Goal: Task Accomplishment & Management: Use online tool/utility

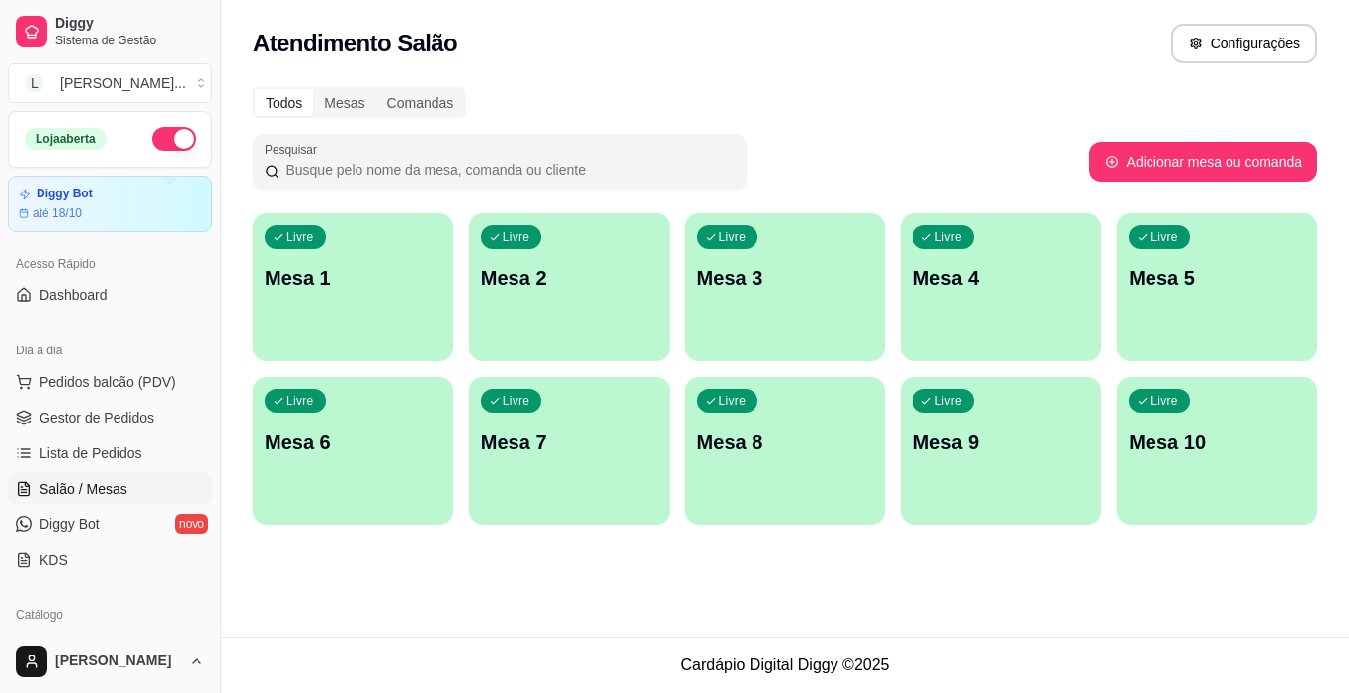
click at [402, 314] on div "Livre Mesa 1" at bounding box center [353, 275] width 200 height 124
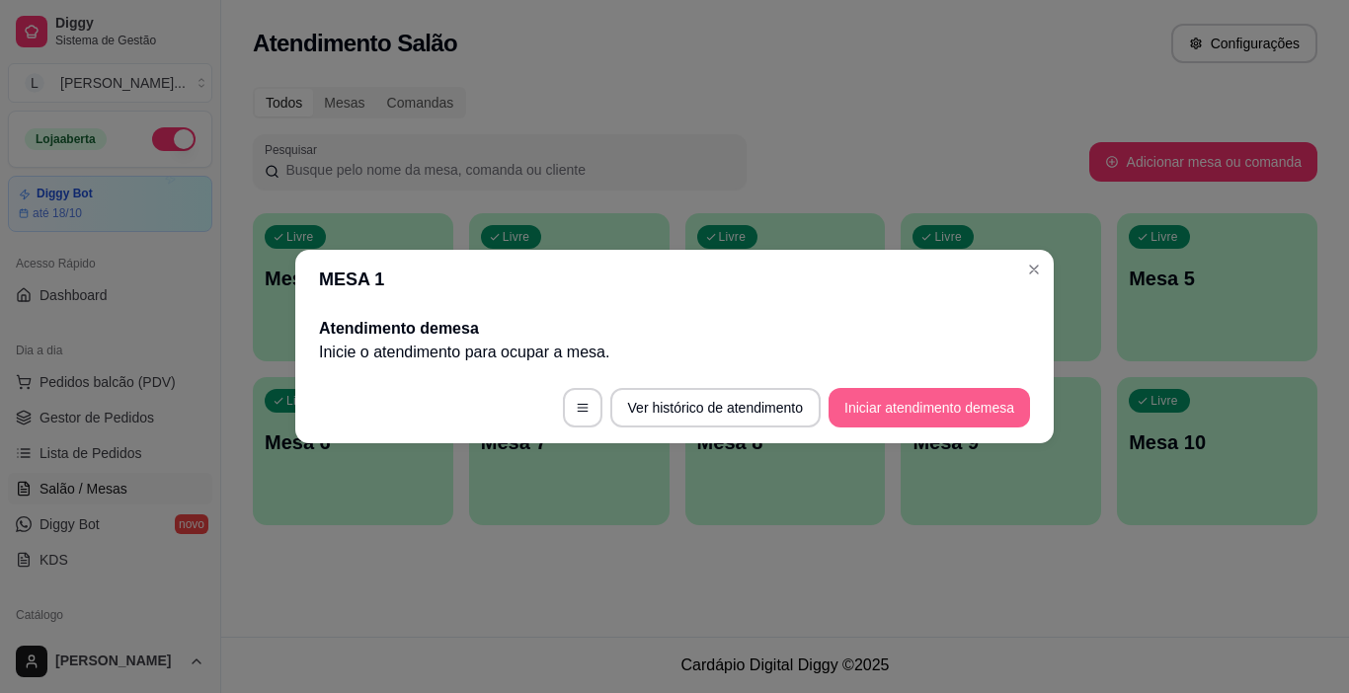
click at [893, 413] on button "Iniciar atendimento de mesa" at bounding box center [929, 408] width 201 height 40
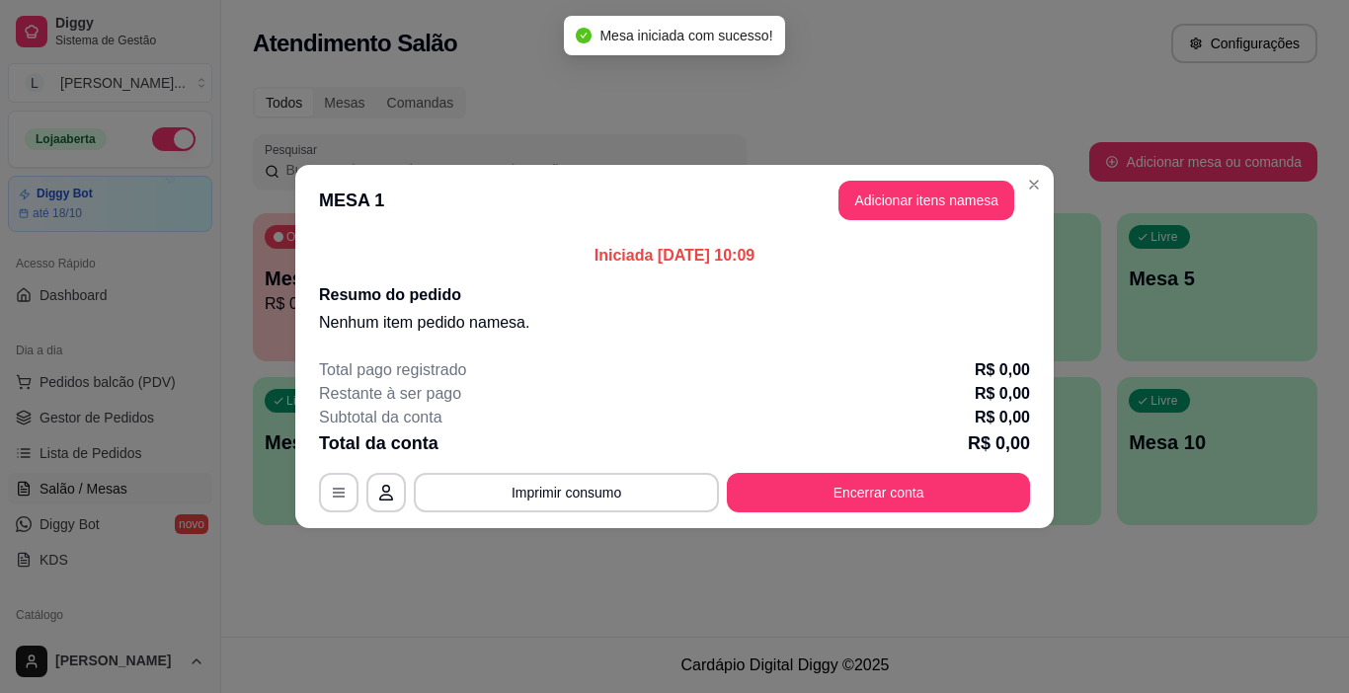
click at [851, 202] on button "Adicionar itens na mesa" at bounding box center [926, 201] width 176 height 40
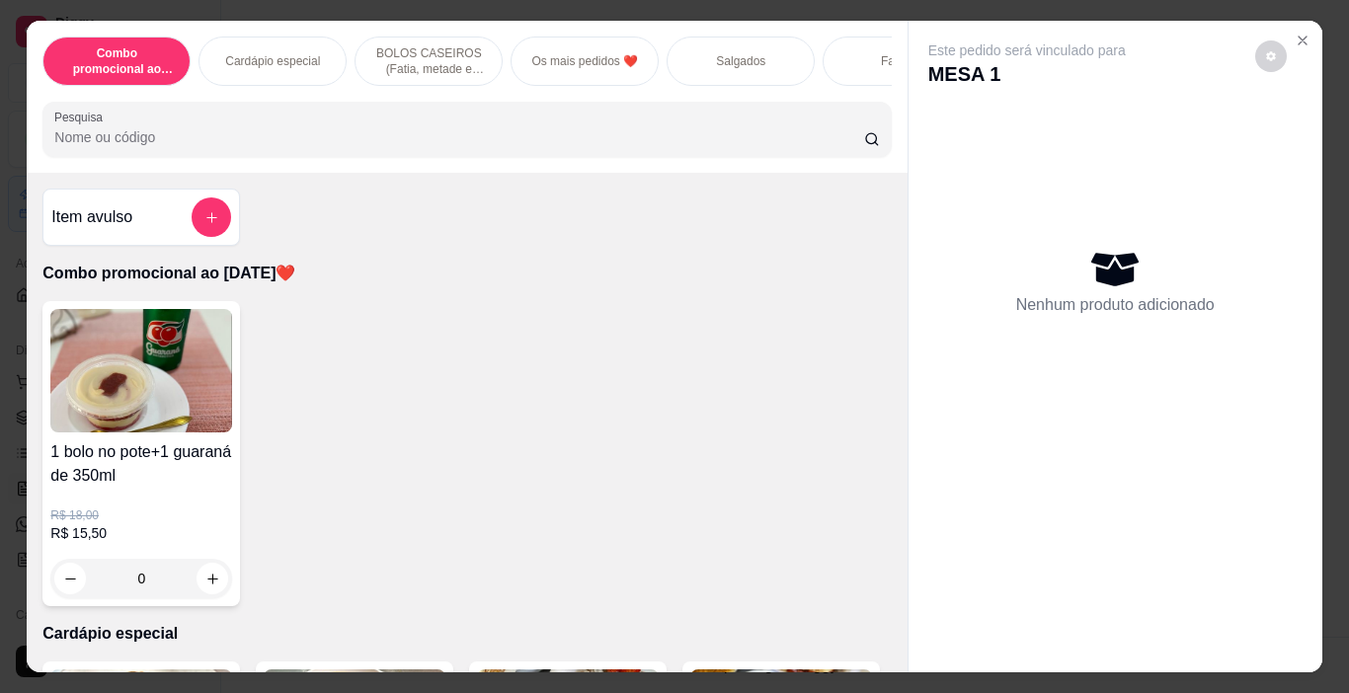
scroll to position [0, 9]
click at [708, 53] on p "Salgados" at bounding box center [731, 61] width 49 height 16
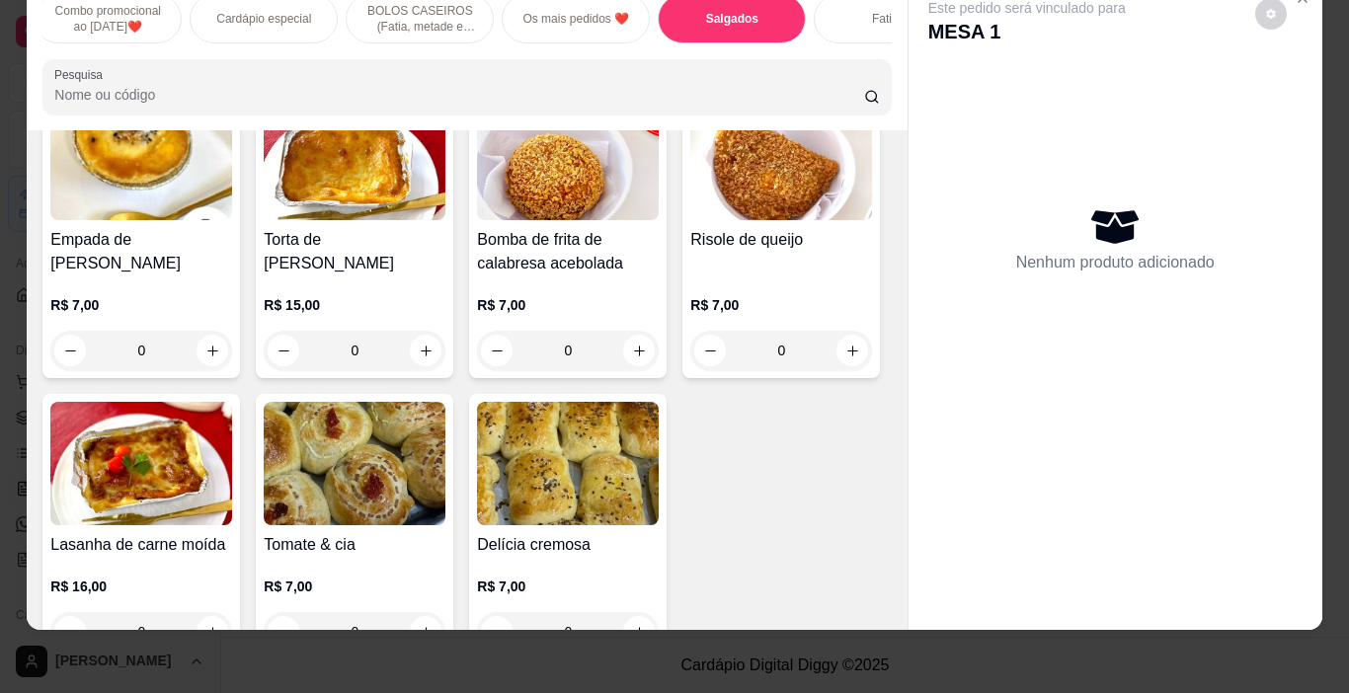
scroll to position [2428, 0]
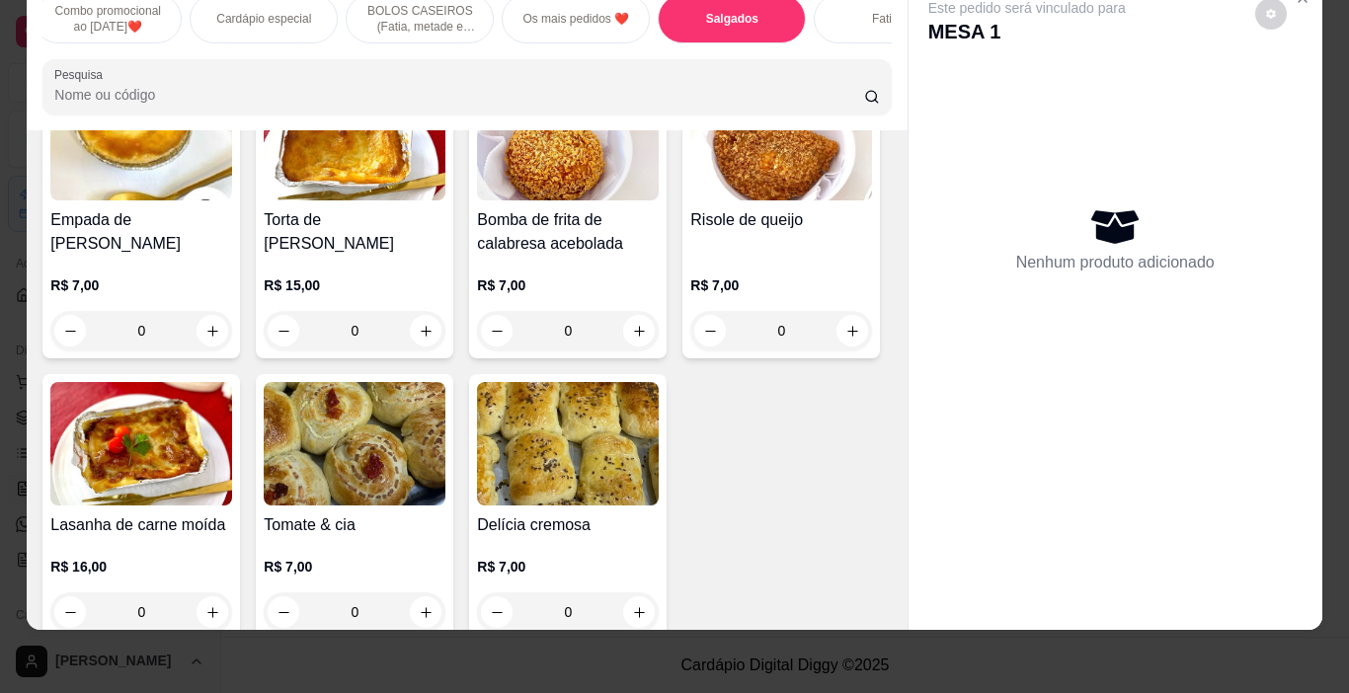
click at [845, 34] on icon "increase-product-quantity" at bounding box center [852, 26] width 15 height 15
type input "1"
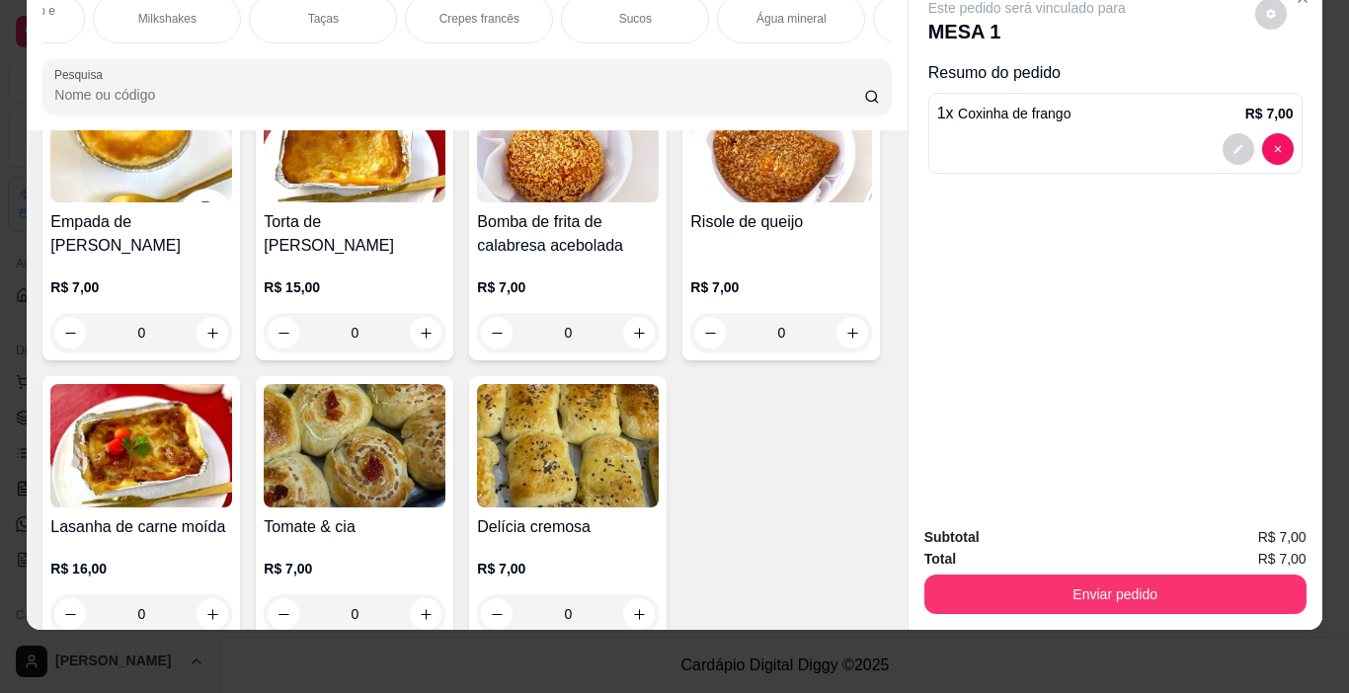
scroll to position [0, 2653]
click at [576, 13] on div "Sucos" at bounding box center [585, 18] width 148 height 49
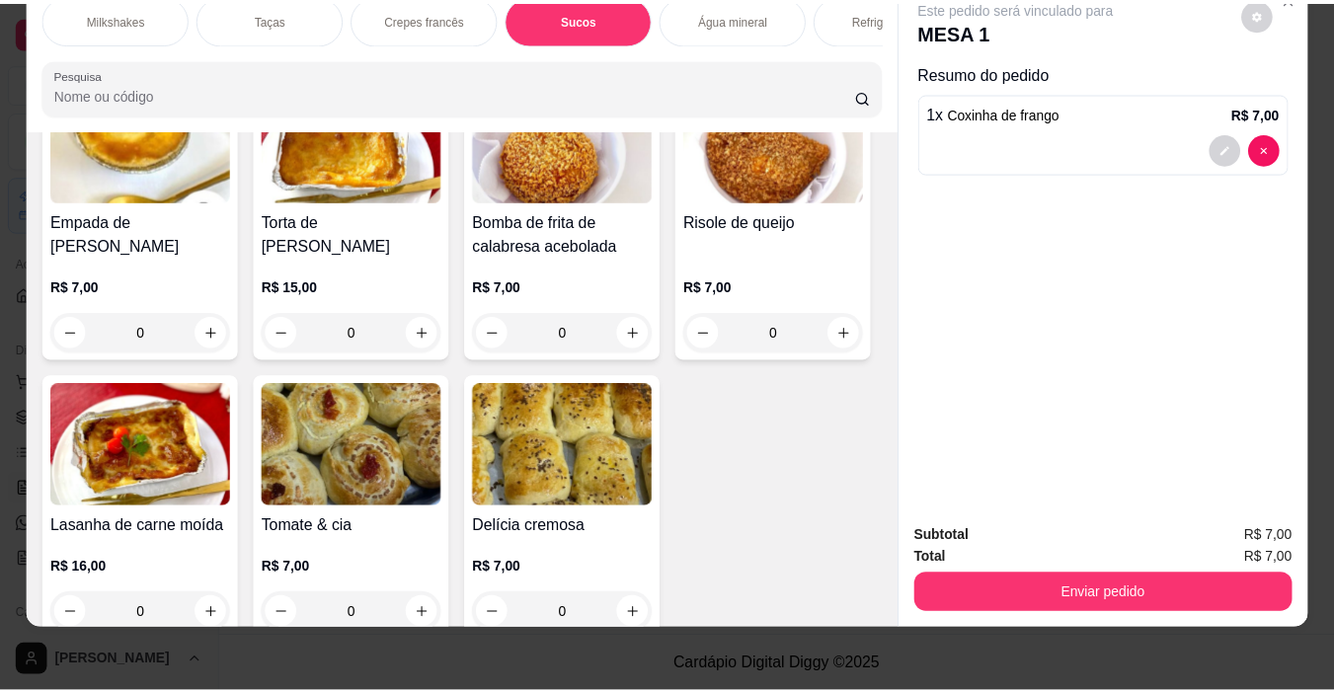
scroll to position [11049, 0]
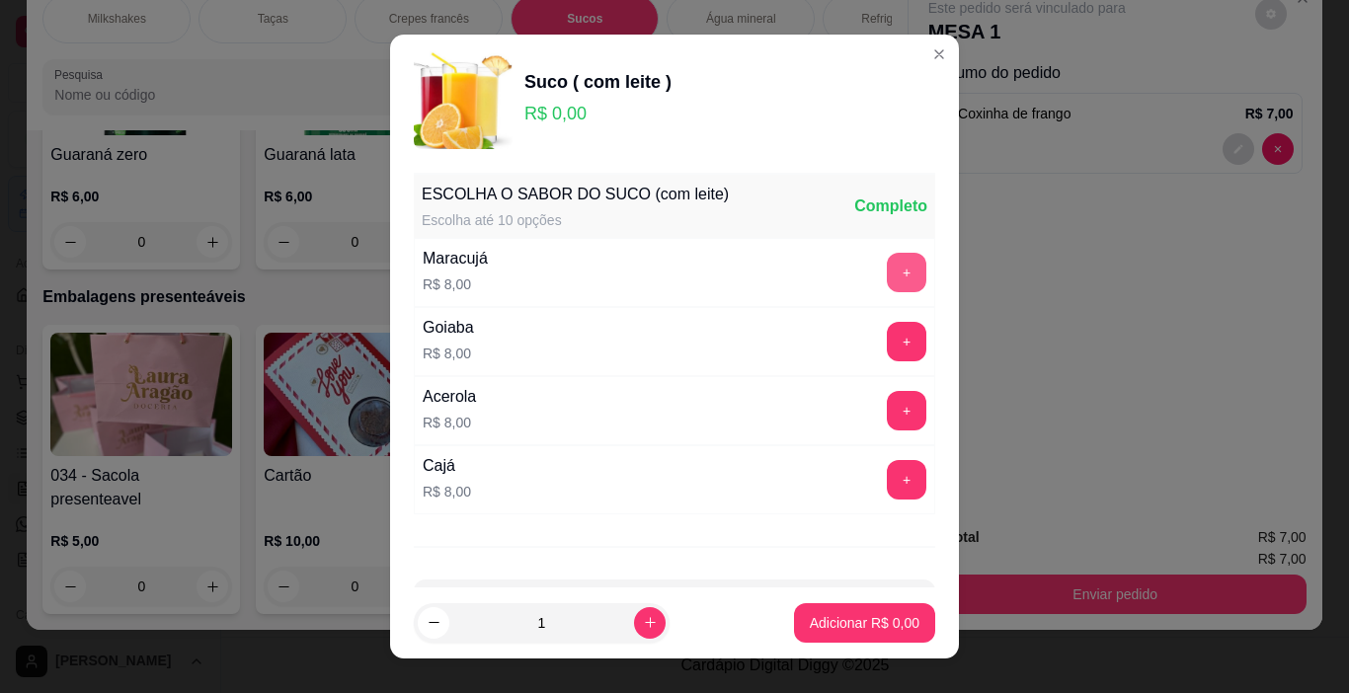
click at [887, 278] on button "+" at bounding box center [907, 273] width 40 height 40
click at [844, 629] on p "Adicionar R$ 8,00" at bounding box center [865, 623] width 110 height 20
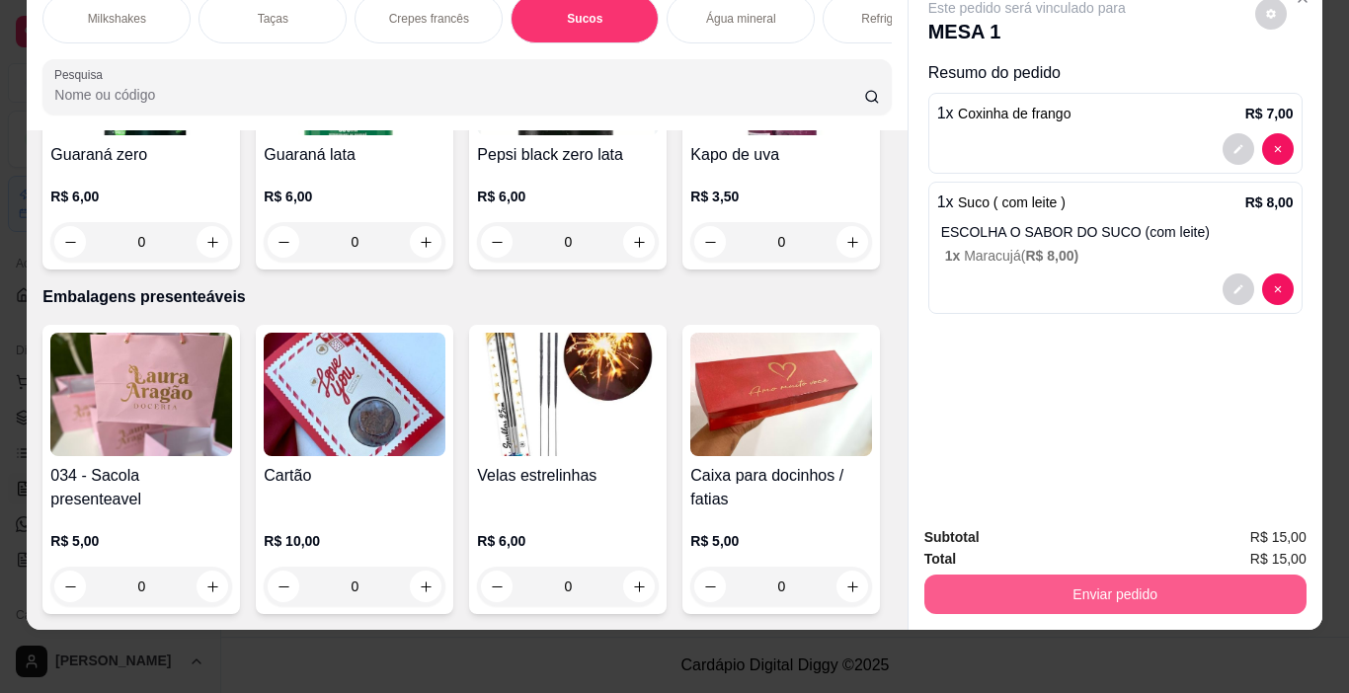
click at [1087, 575] on button "Enviar pedido" at bounding box center [1115, 595] width 382 height 40
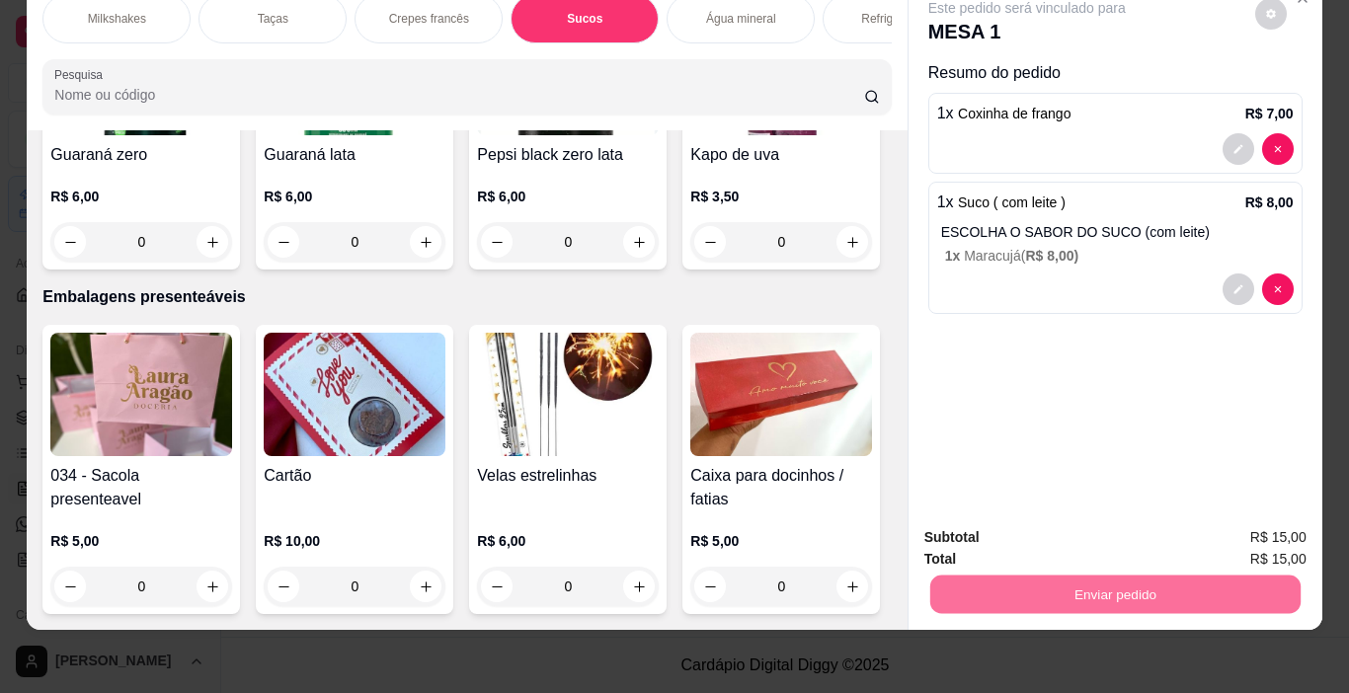
click at [1122, 521] on button "Não registrar e enviar pedido" at bounding box center [1049, 531] width 199 height 37
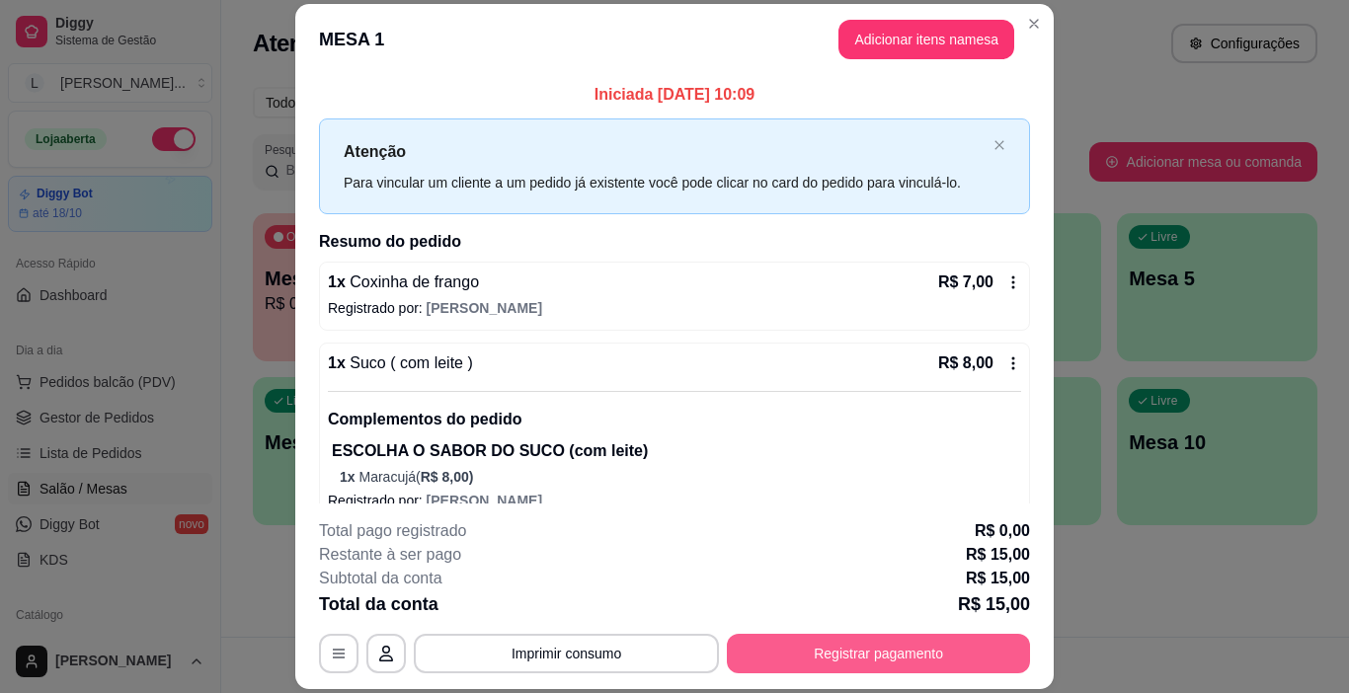
click at [879, 644] on button "Registrar pagamento" at bounding box center [878, 654] width 303 height 40
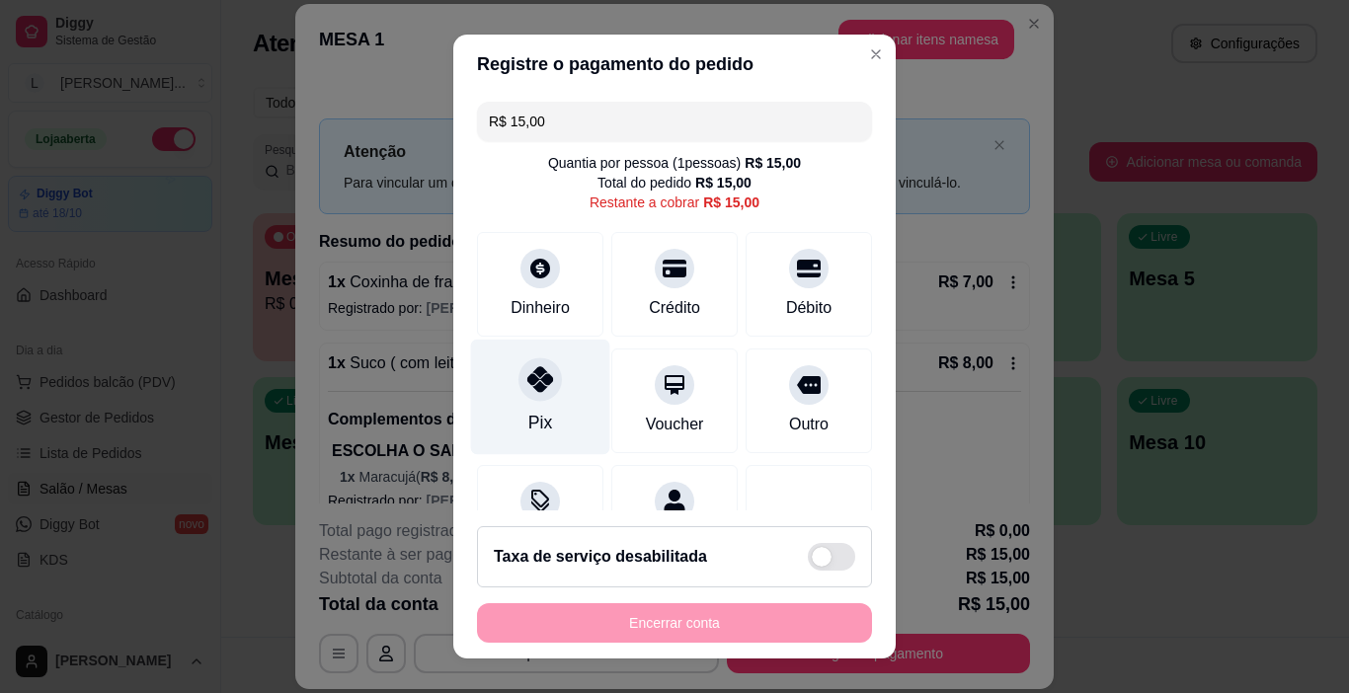
click at [534, 403] on div "Pix" at bounding box center [540, 398] width 139 height 116
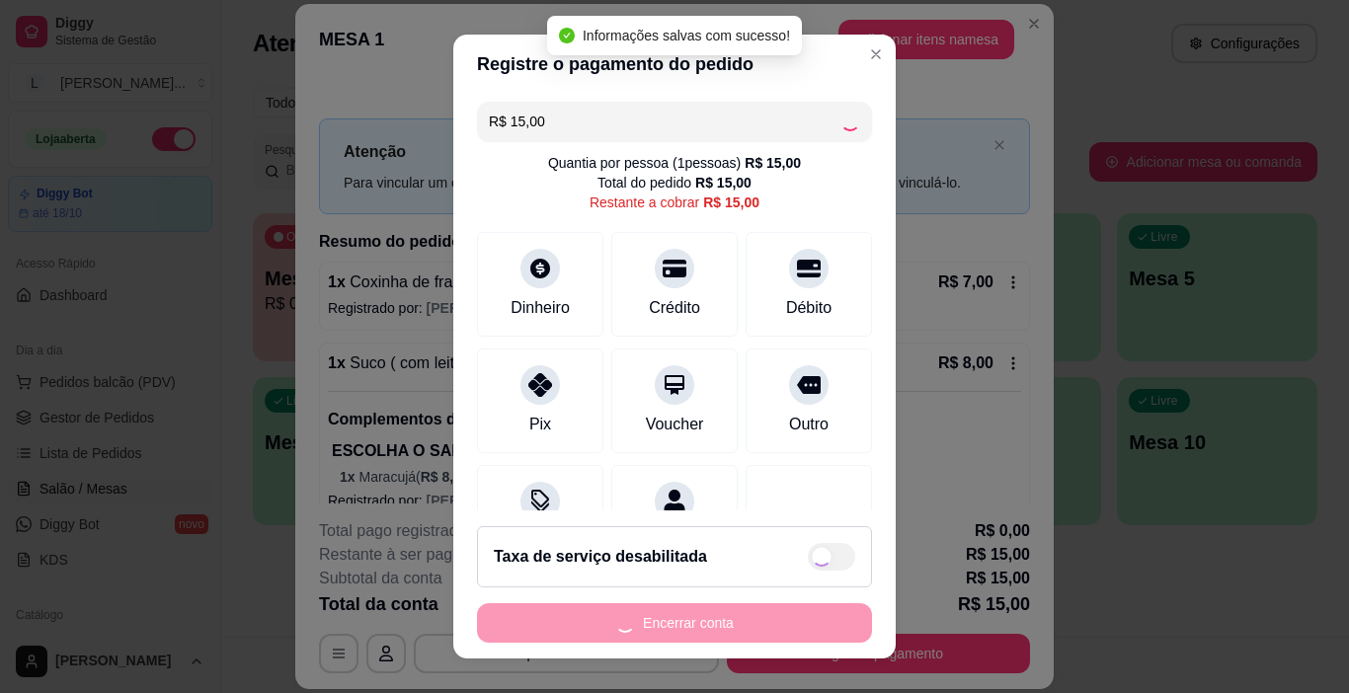
type input "R$ 0,00"
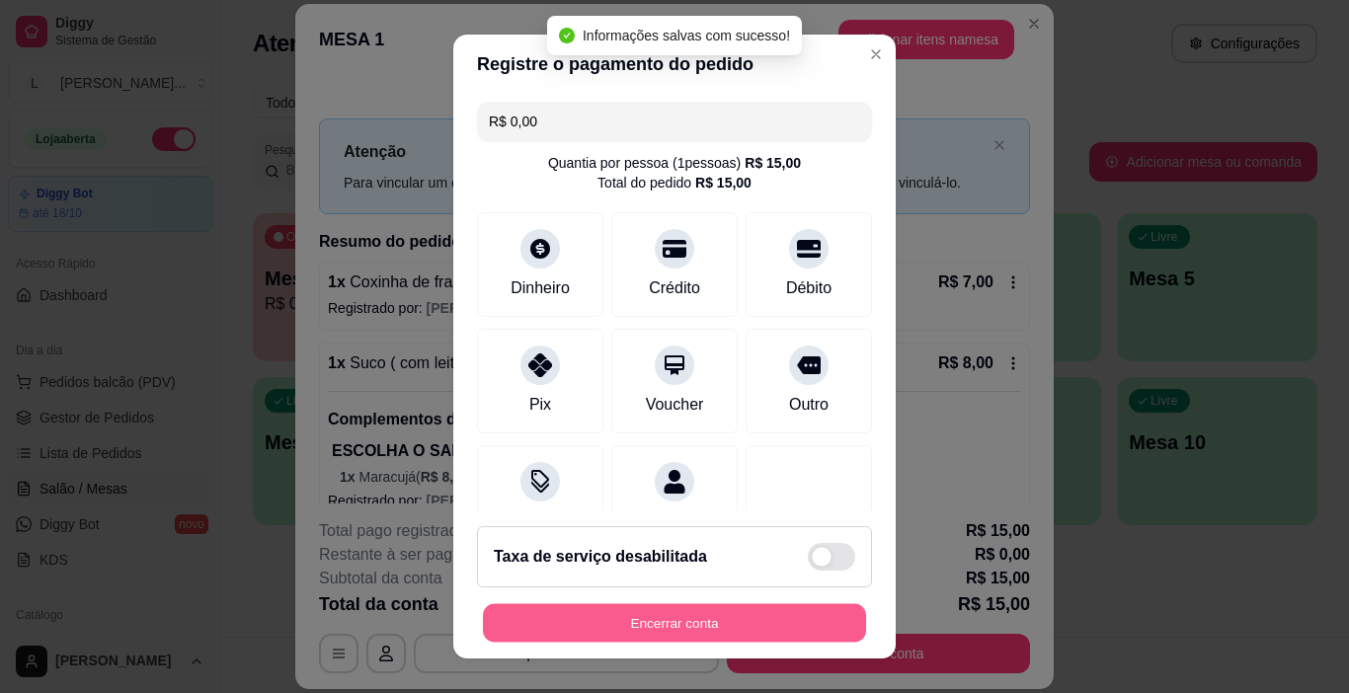
click at [668, 617] on button "Encerrar conta" at bounding box center [674, 623] width 383 height 39
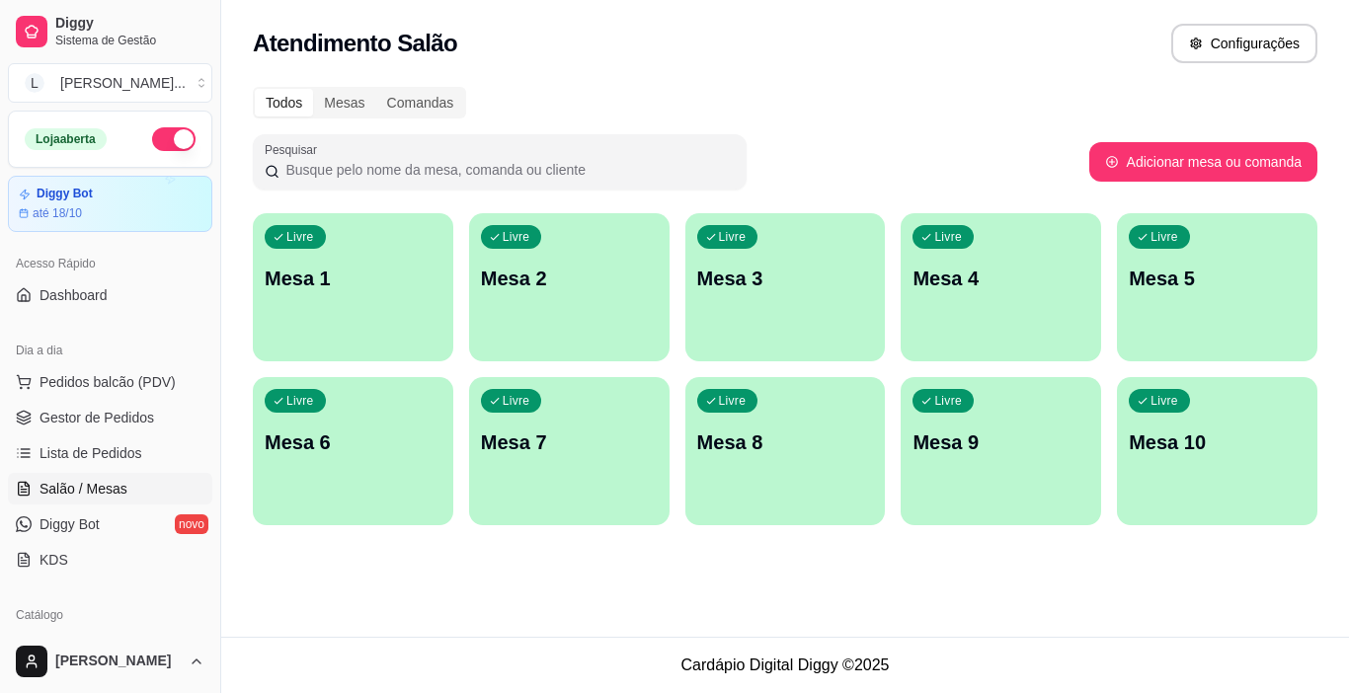
click at [74, 471] on ul "Pedidos balcão (PDV) Gestor de Pedidos Lista de Pedidos Salão / Mesas Diggy Bot…" at bounding box center [110, 470] width 204 height 209
click at [104, 466] on link "Lista de Pedidos" at bounding box center [110, 453] width 204 height 32
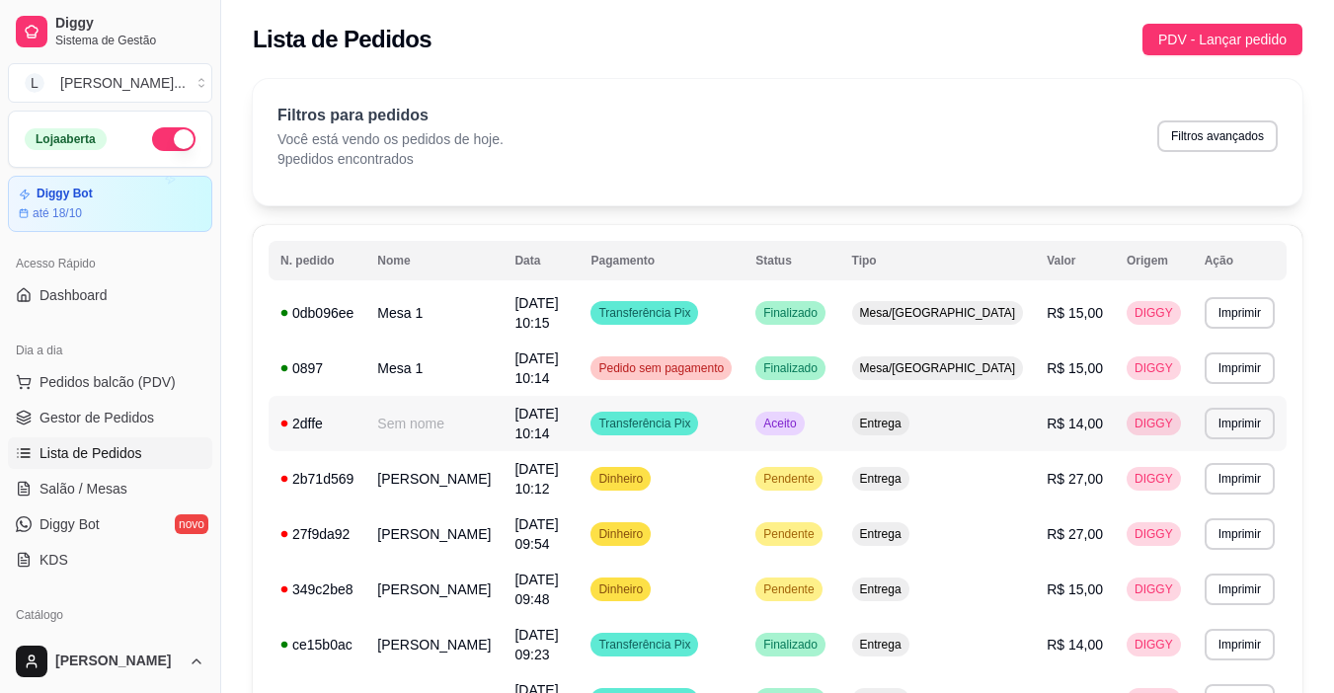
click at [804, 434] on div "Aceito" at bounding box center [779, 424] width 48 height 24
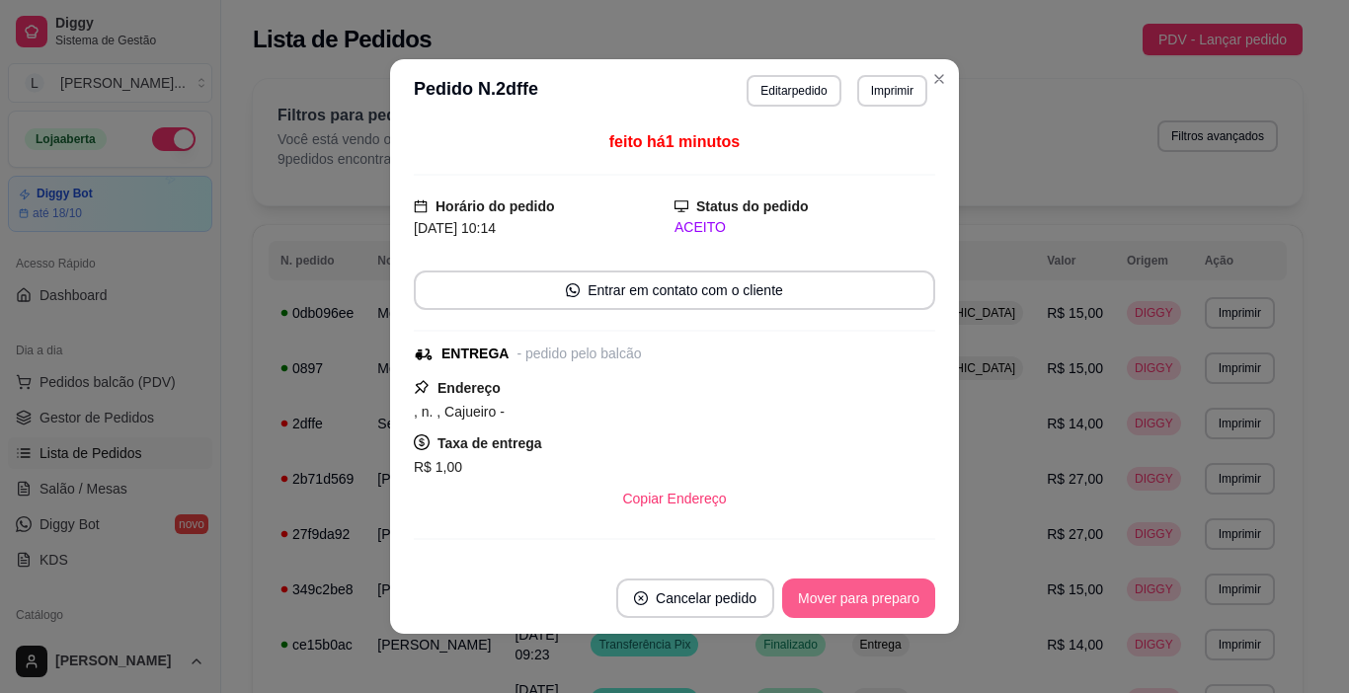
click at [865, 595] on button "Mover para preparo" at bounding box center [858, 599] width 153 height 40
click at [865, 595] on button "Mover para entrega" at bounding box center [859, 599] width 152 height 40
click at [865, 595] on button "Mover para finalizado" at bounding box center [853, 599] width 164 height 40
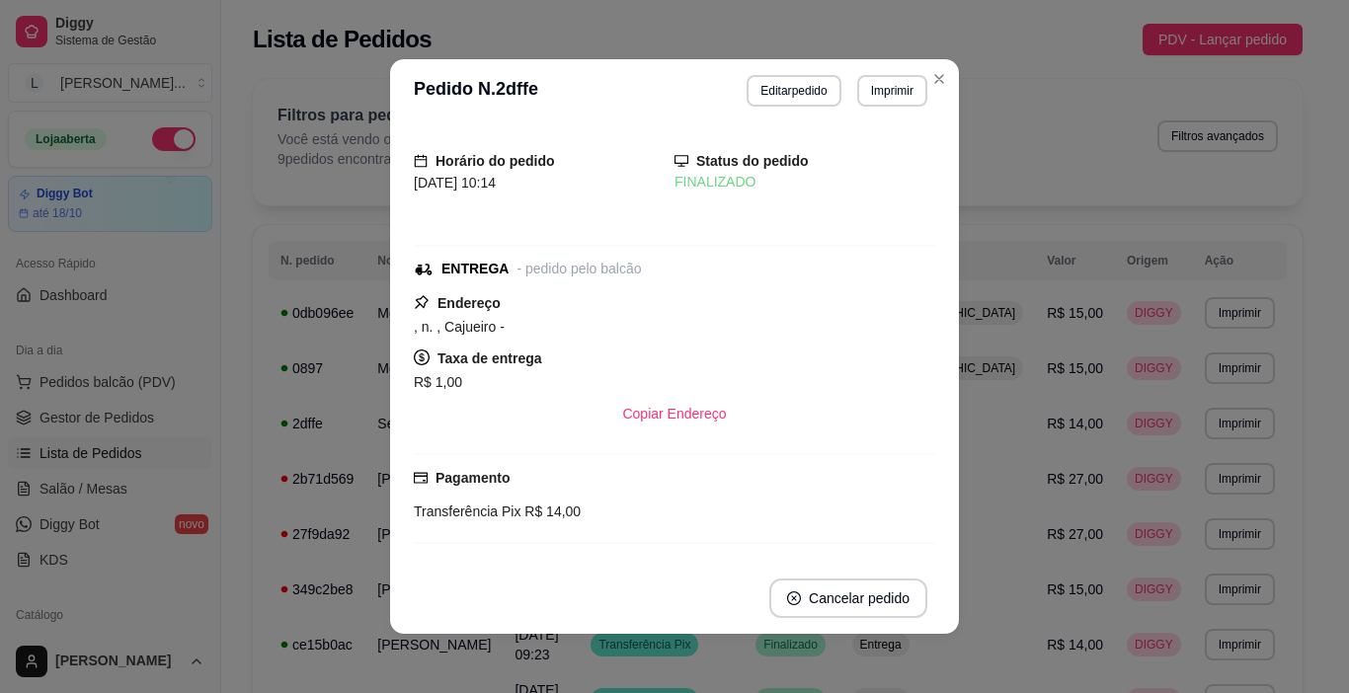
click at [947, 555] on div "Horário do pedido [DATE] 10:14 Status do pedido FINALIZADO ENTREGA - pedido pel…" at bounding box center [674, 342] width 569 height 440
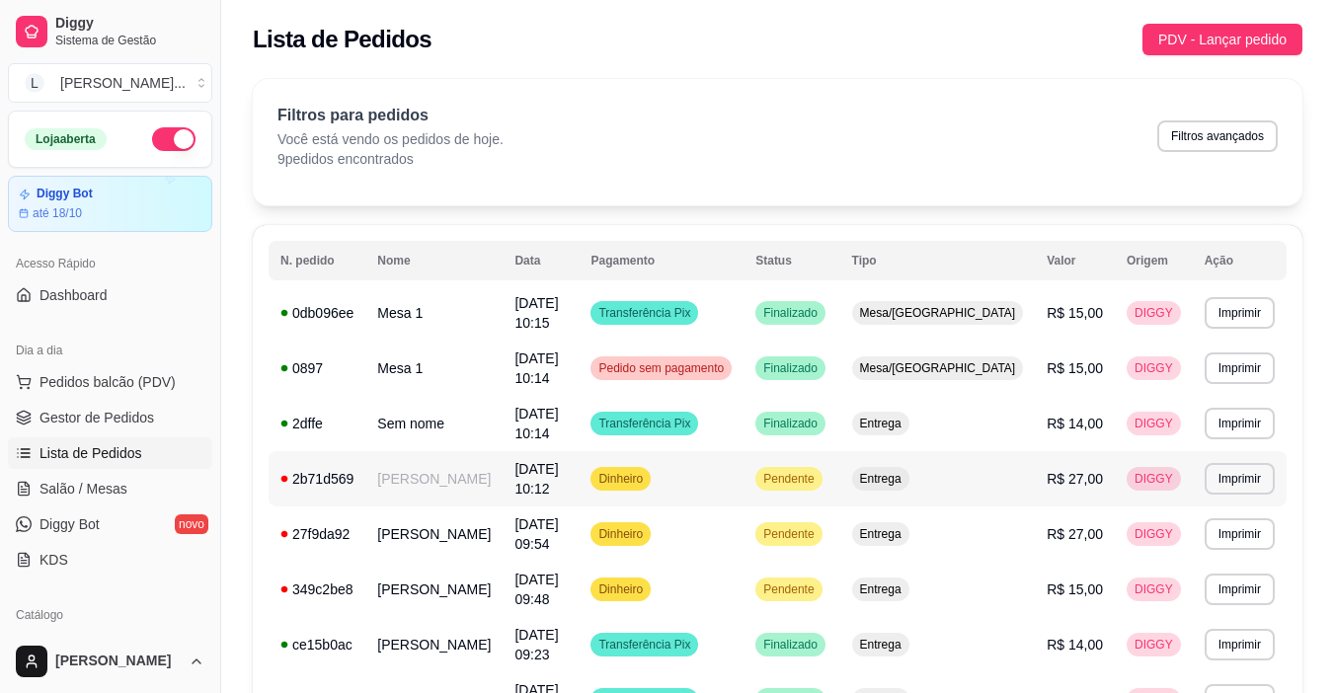
click at [744, 468] on td "Dinheiro" at bounding box center [661, 478] width 165 height 55
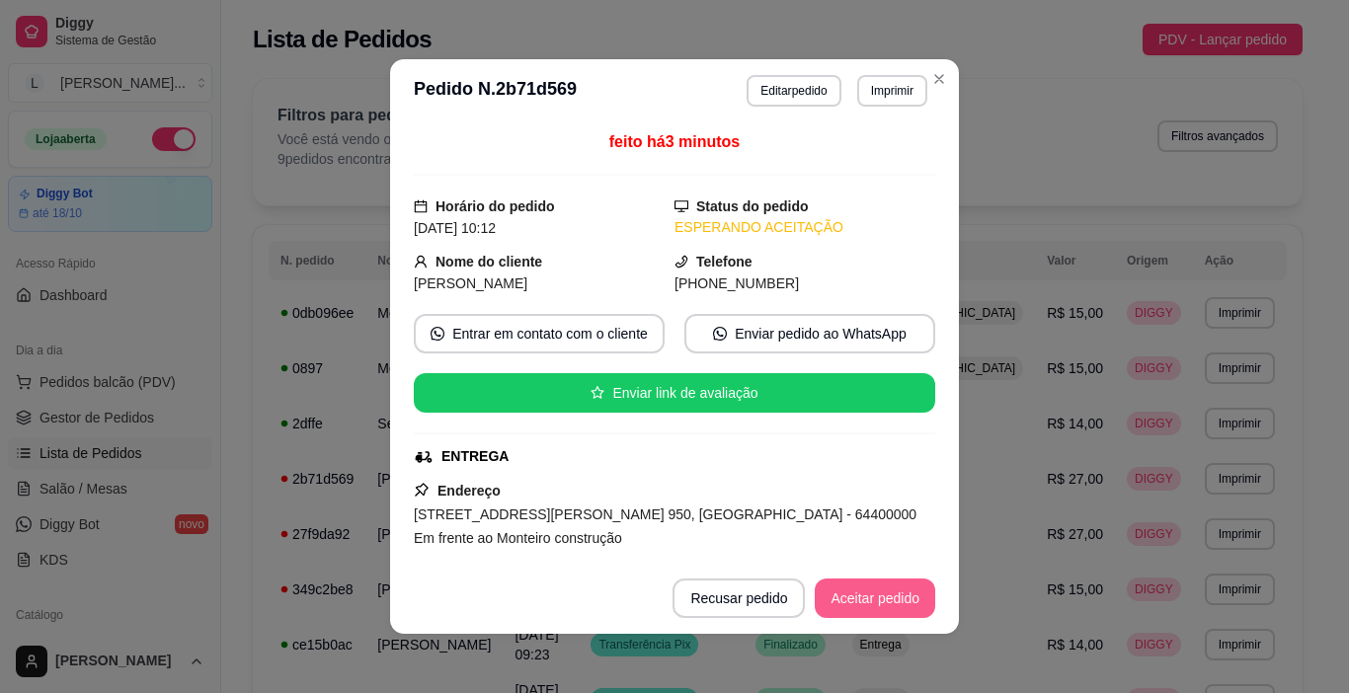
click at [845, 608] on button "Aceitar pedido" at bounding box center [875, 599] width 120 height 40
click at [845, 604] on button "Mover para entrega" at bounding box center [859, 599] width 152 height 40
click at [849, 606] on button "Mover para finalizado" at bounding box center [853, 599] width 164 height 40
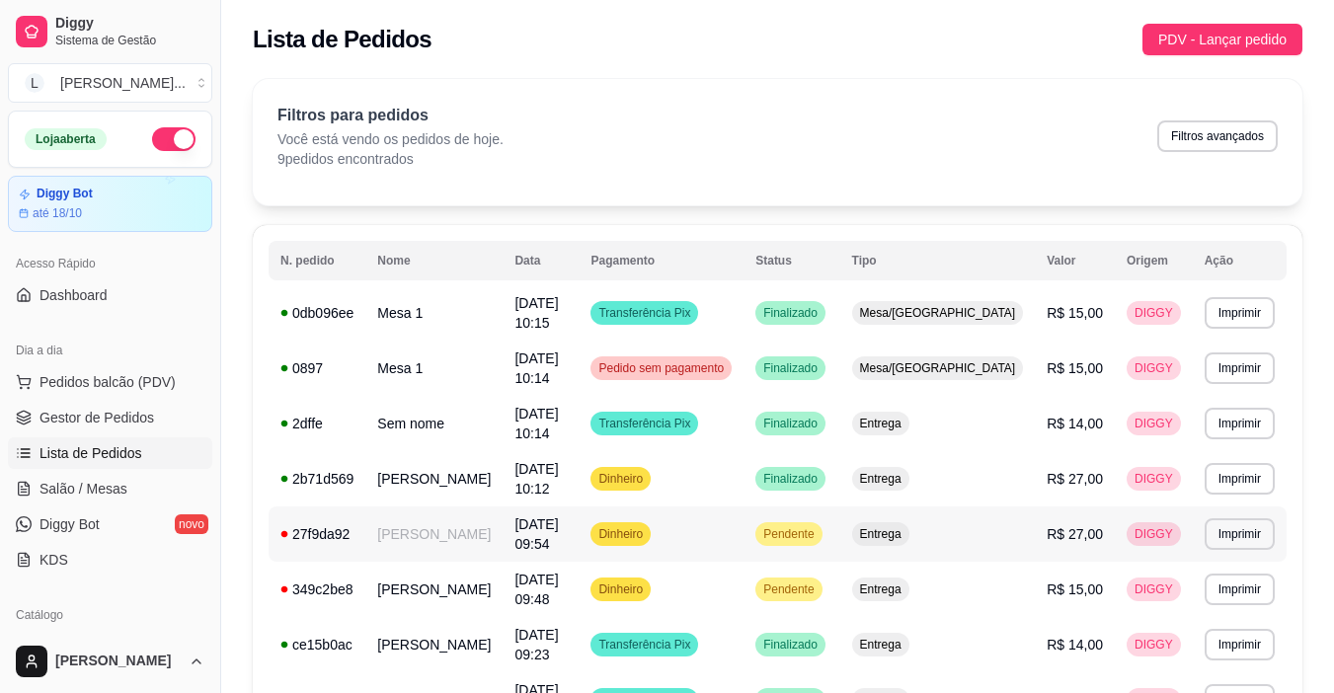
click at [818, 538] on span "Pendente" at bounding box center [788, 534] width 58 height 16
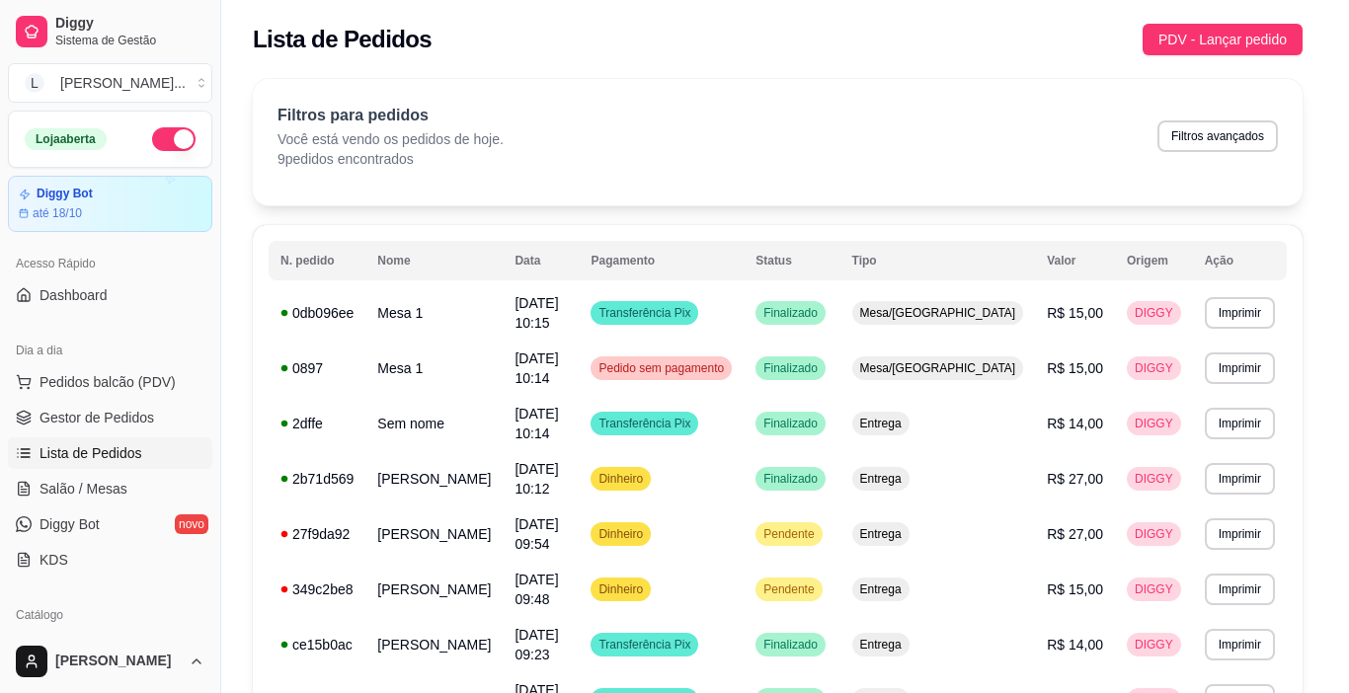
click at [827, 594] on button "Aceitar pedido" at bounding box center [875, 599] width 120 height 40
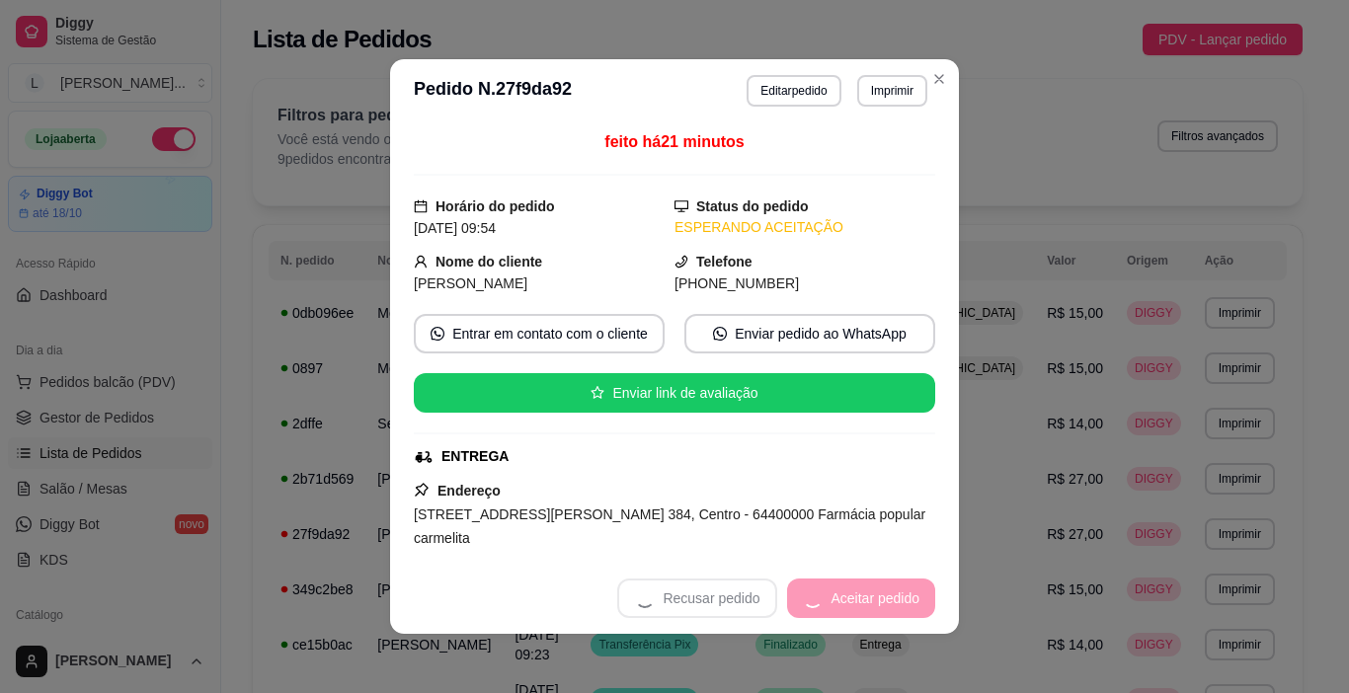
click at [827, 594] on div "Recusar pedido Aceitar pedido" at bounding box center [776, 599] width 318 height 40
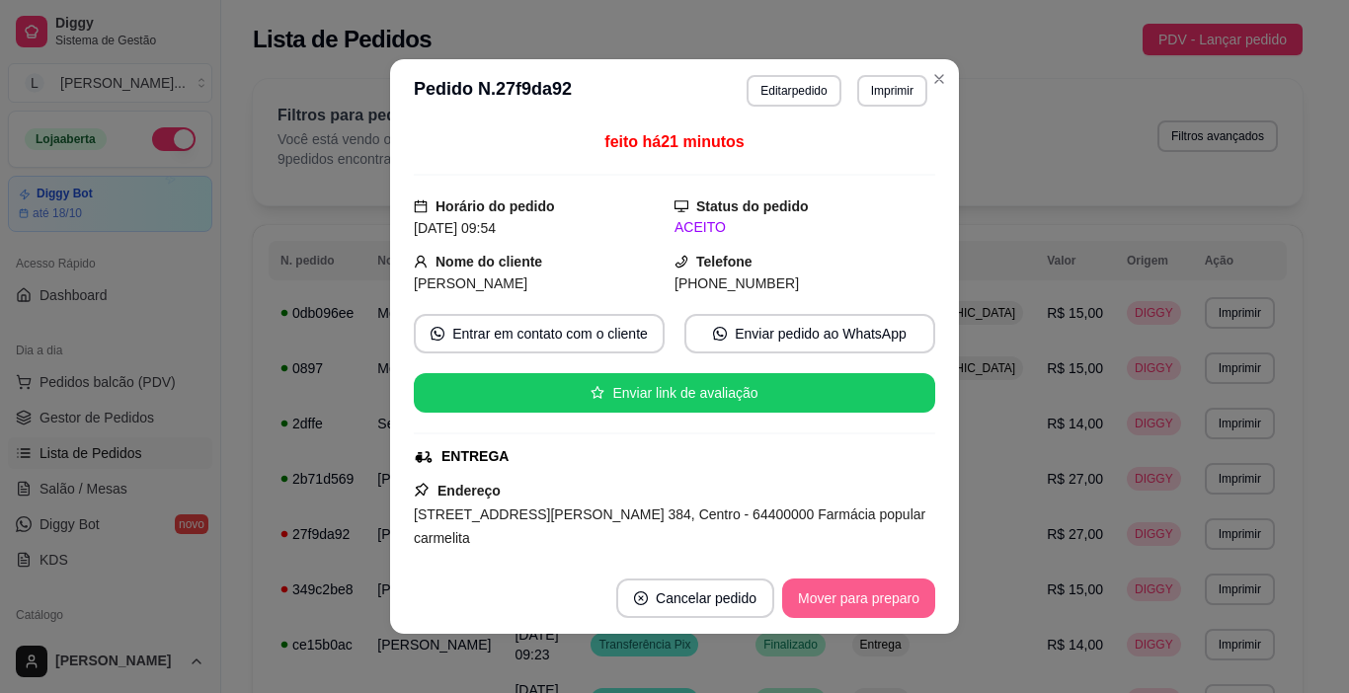
click at [827, 594] on button "Mover para preparo" at bounding box center [858, 599] width 153 height 40
click at [827, 594] on button "Mover para entrega" at bounding box center [859, 599] width 152 height 40
click at [827, 594] on button "Mover para finalizado" at bounding box center [853, 599] width 164 height 40
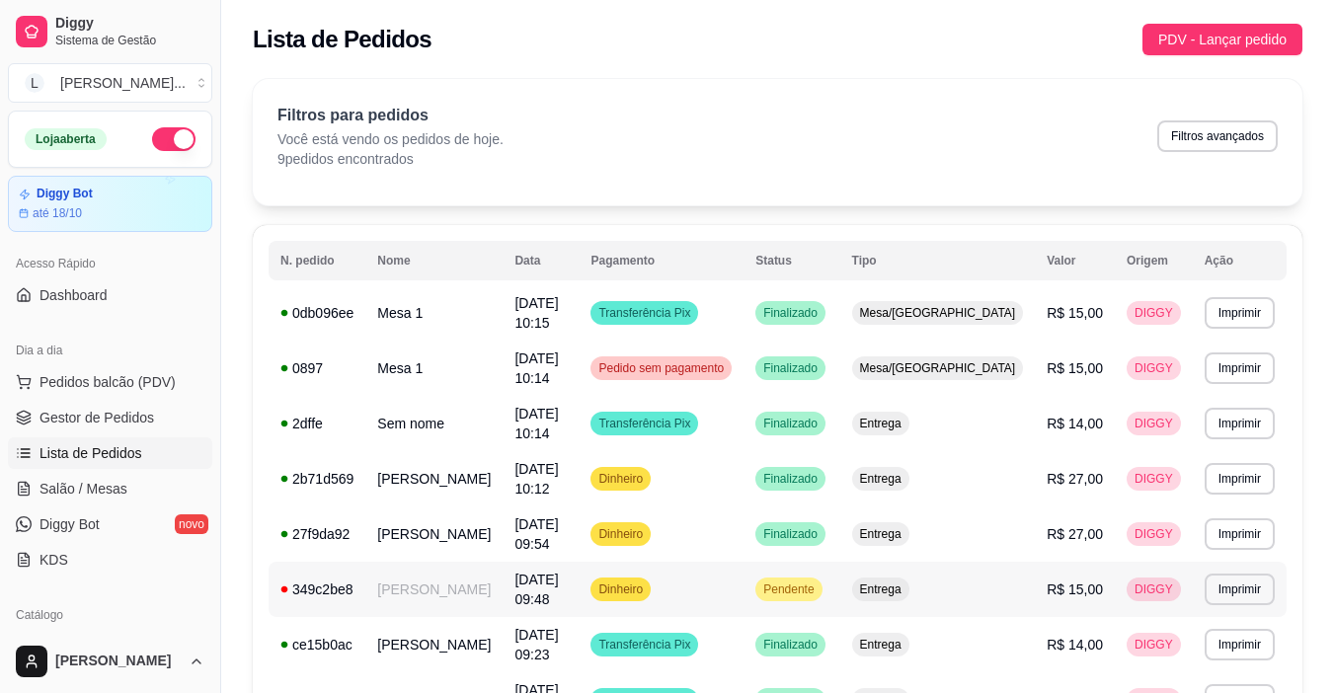
click at [839, 607] on td "Pendente" at bounding box center [792, 589] width 96 height 55
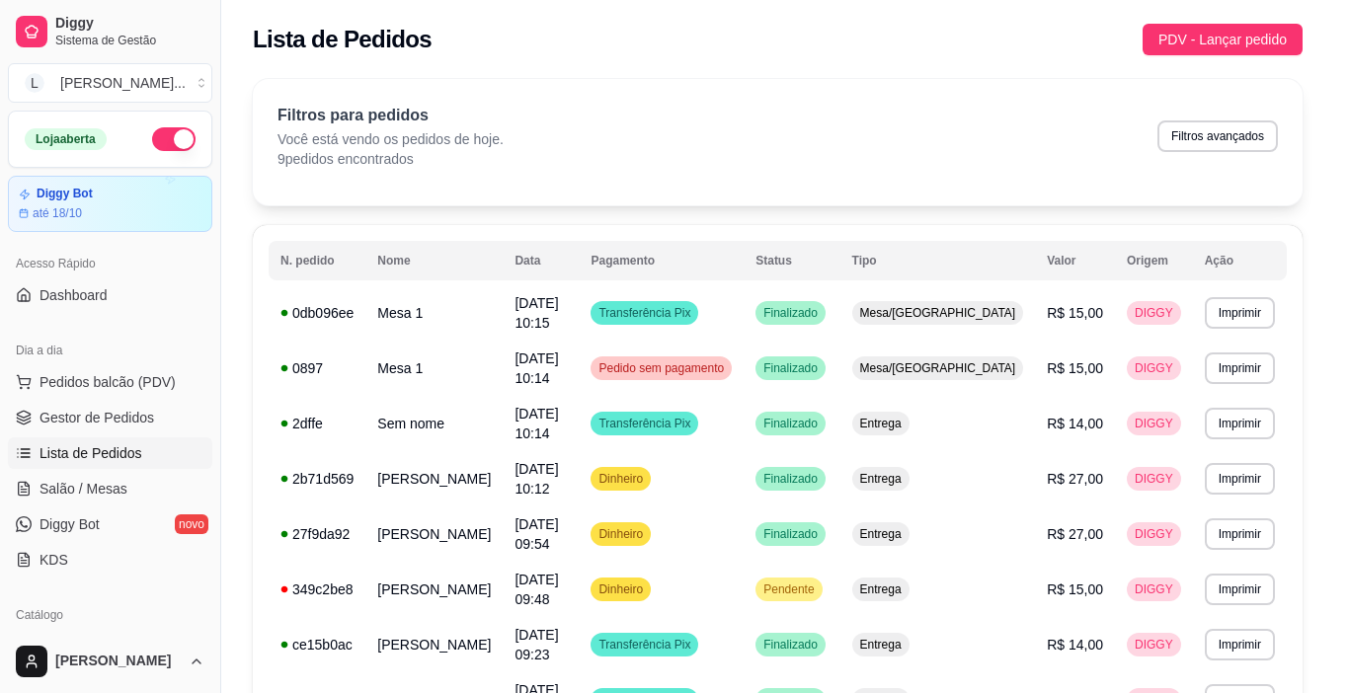
click at [880, 610] on button "Aceitar pedido" at bounding box center [875, 599] width 120 height 40
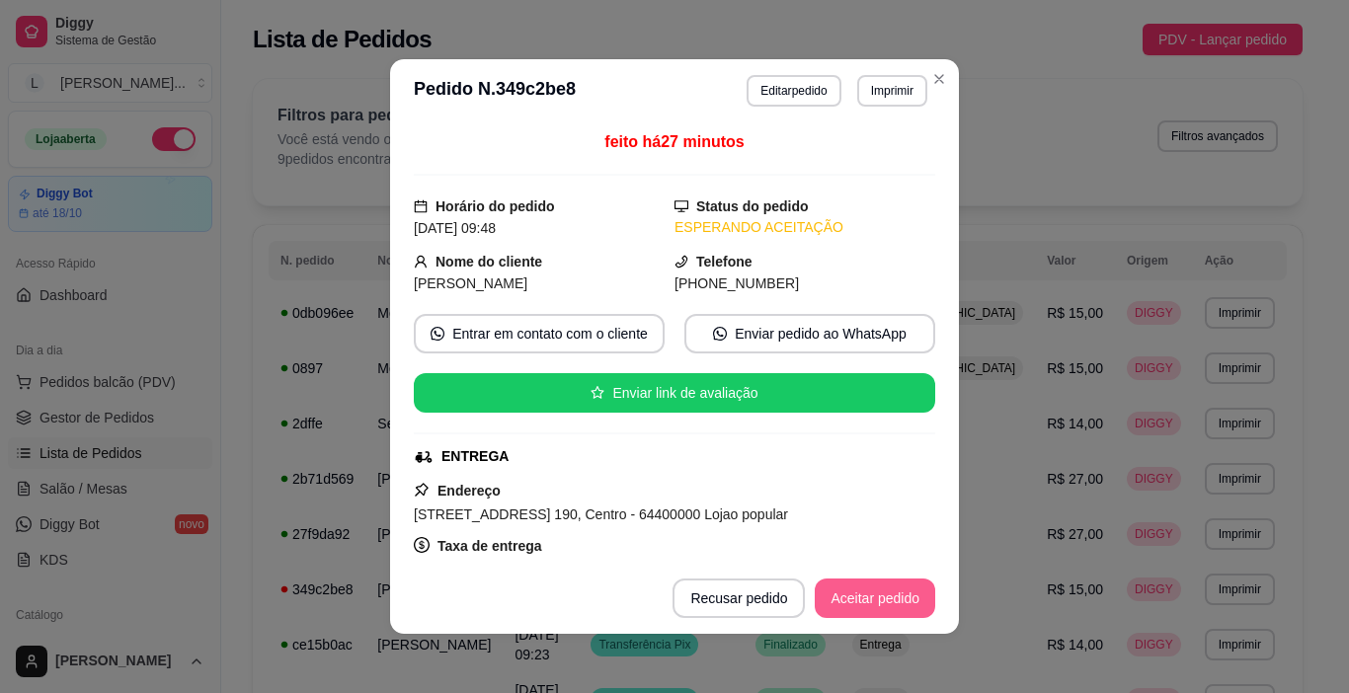
click at [882, 589] on button "Aceitar pedido" at bounding box center [875, 599] width 120 height 40
click at [882, 589] on button "Mover para preparo" at bounding box center [858, 599] width 153 height 40
click at [882, 589] on button "Mover para entrega" at bounding box center [859, 599] width 152 height 40
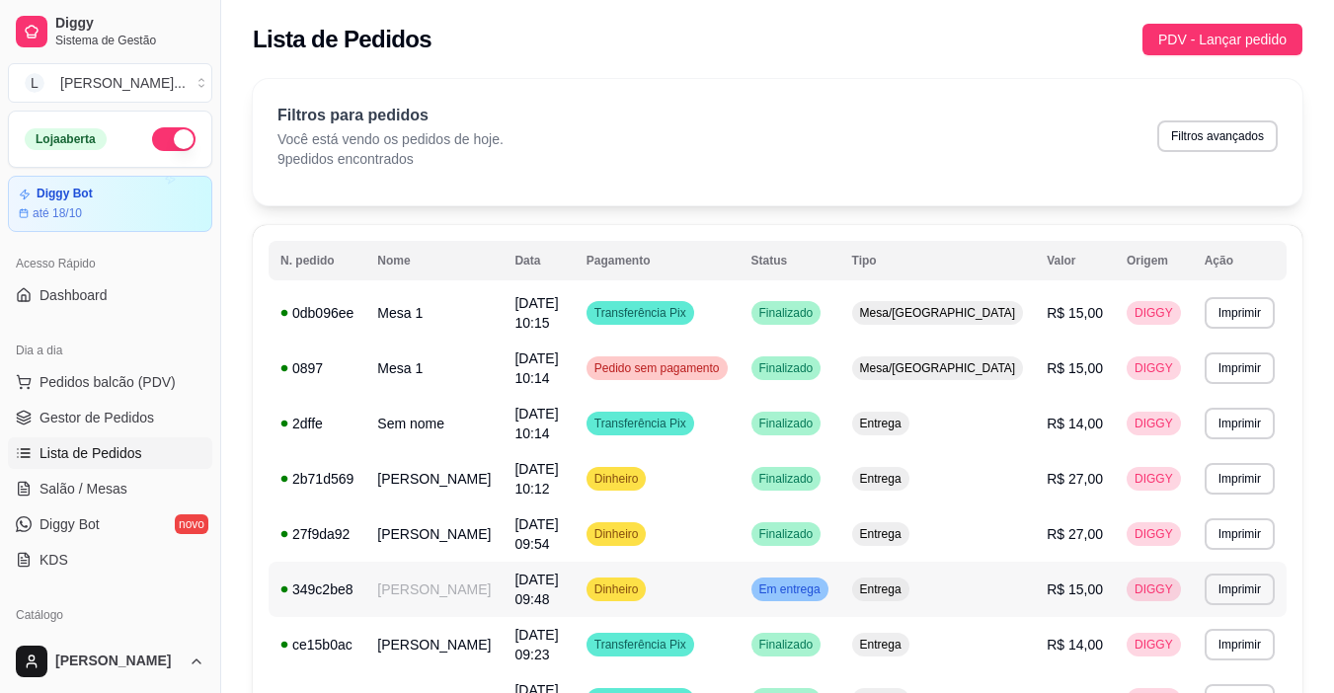
click at [825, 588] on span "Em entrega" at bounding box center [789, 590] width 69 height 16
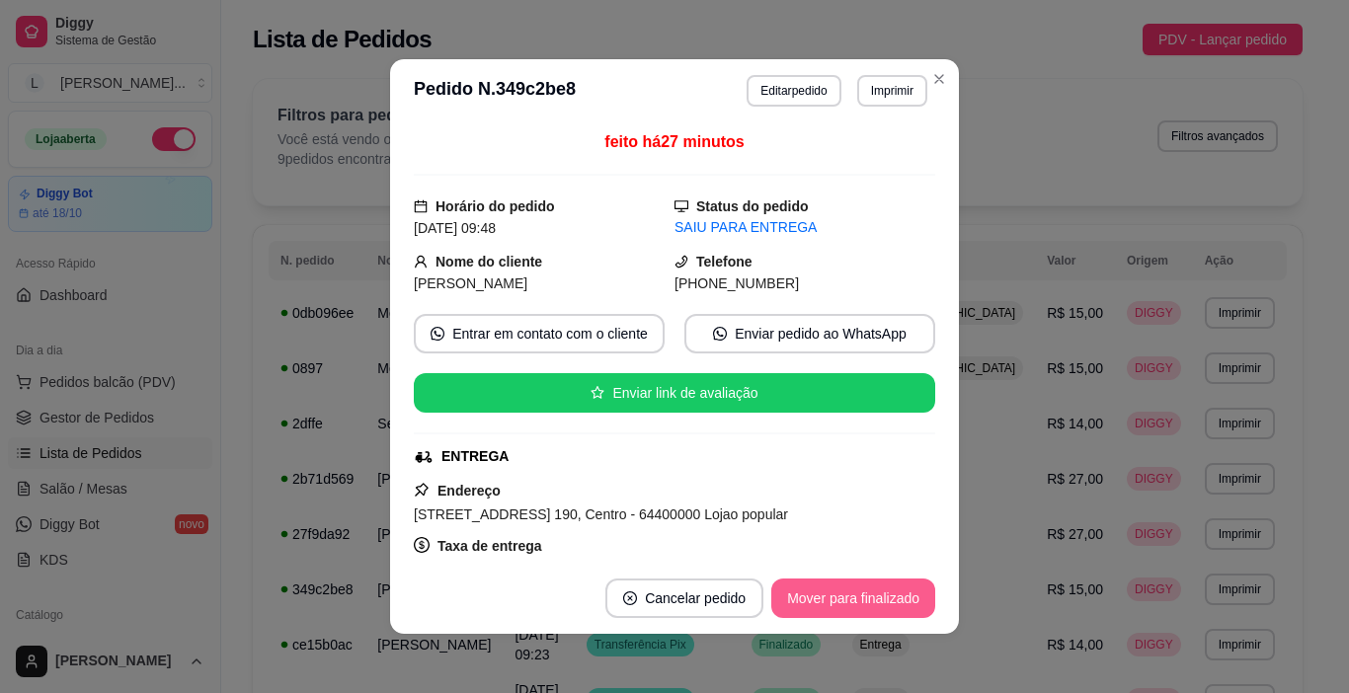
click at [892, 595] on button "Mover para finalizado" at bounding box center [853, 599] width 164 height 40
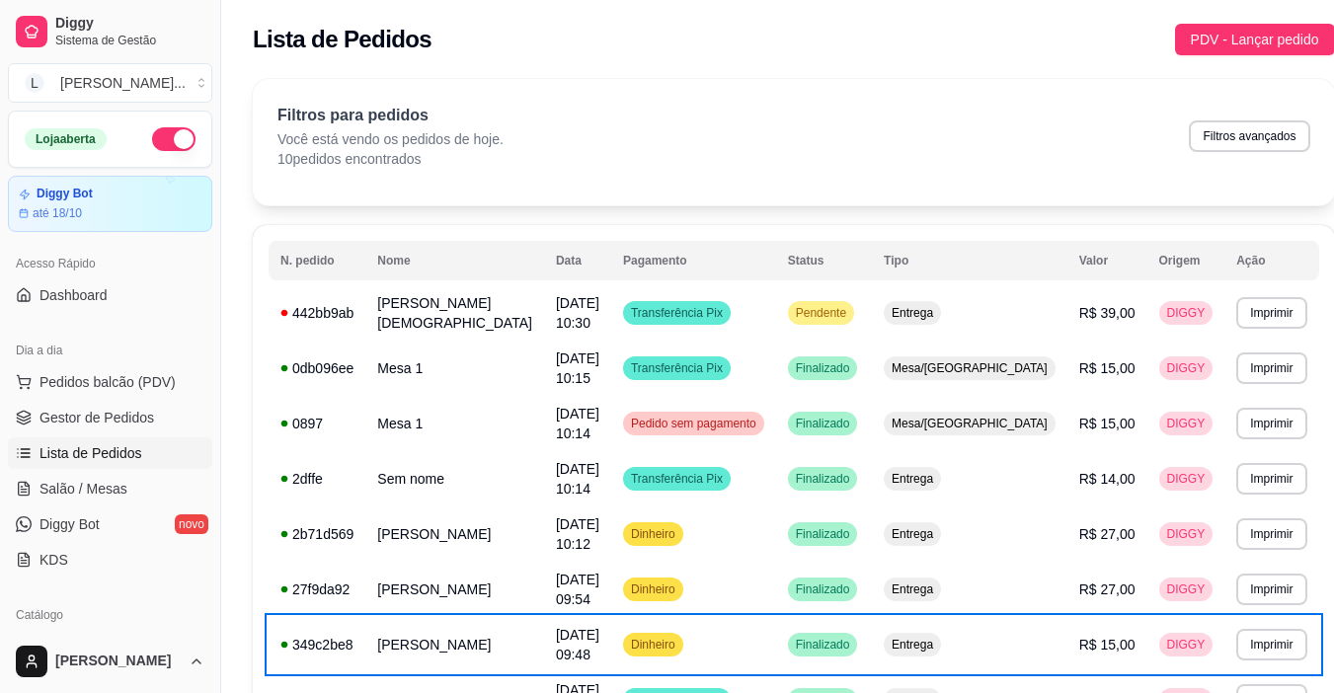
click at [778, 131] on div "Filtros para pedidos Você está vendo os pedidos de hoje. 10 pedidos encontrados…" at bounding box center [794, 136] width 1033 height 65
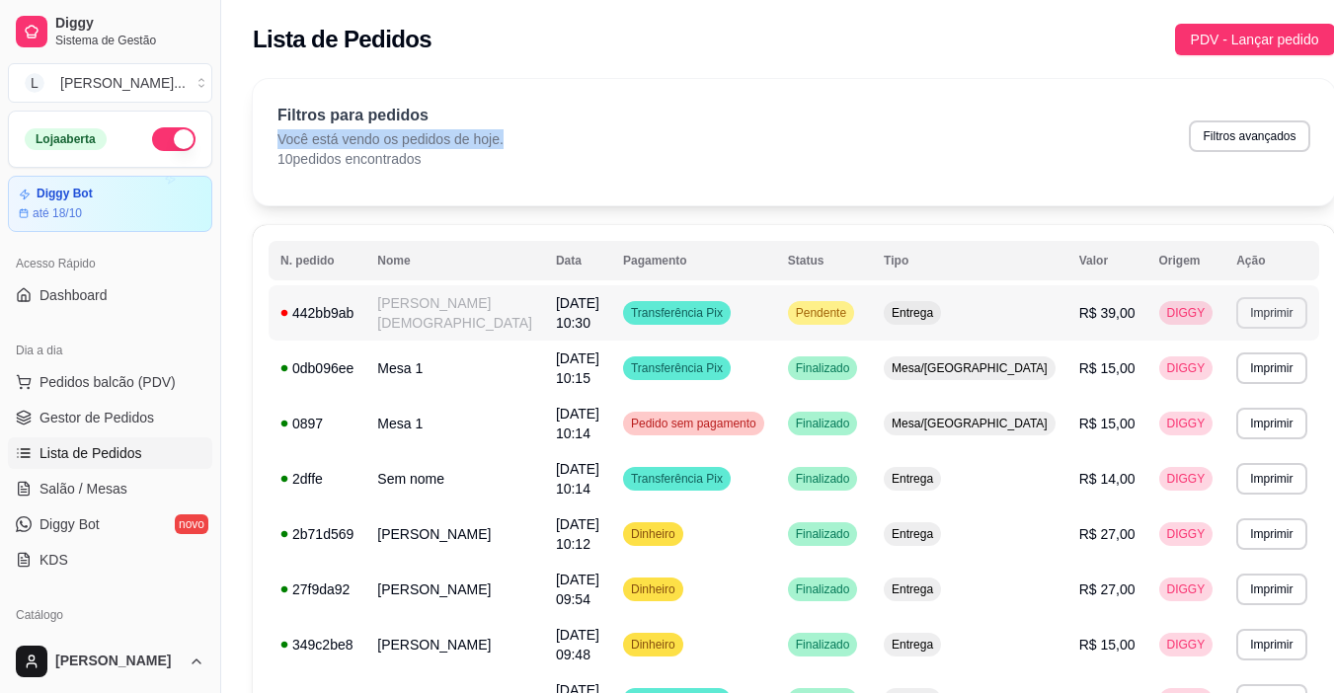
click at [1236, 322] on button "Imprimir" at bounding box center [1271, 313] width 70 height 32
click at [1197, 381] on button "IMPRESSORA" at bounding box center [1206, 382] width 138 height 31
